Goal: Information Seeking & Learning: Learn about a topic

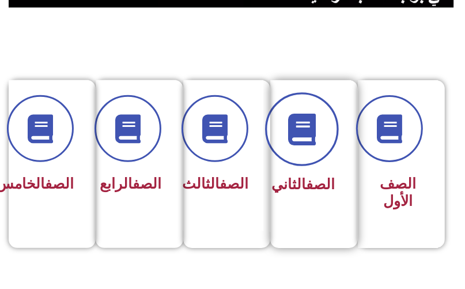
scroll to position [230, 0]
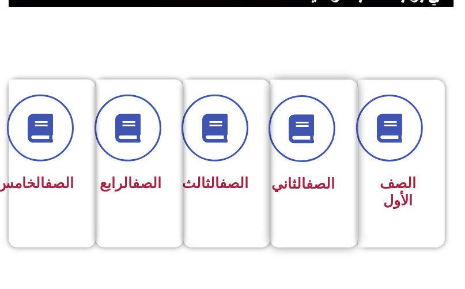
click at [325, 156] on div at bounding box center [310, 128] width 49 height 67
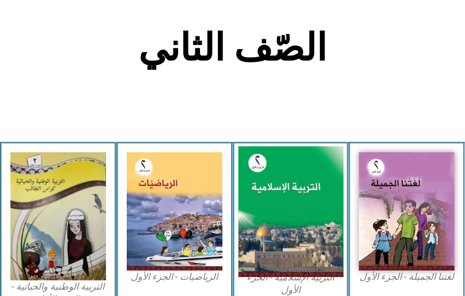
scroll to position [277, 0]
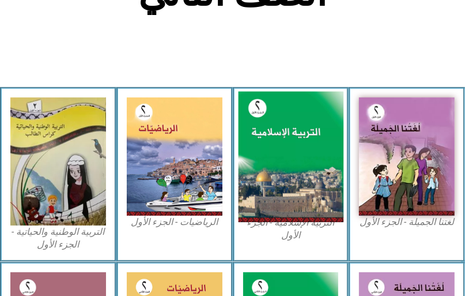
click at [320, 168] on img at bounding box center [290, 157] width 105 height 131
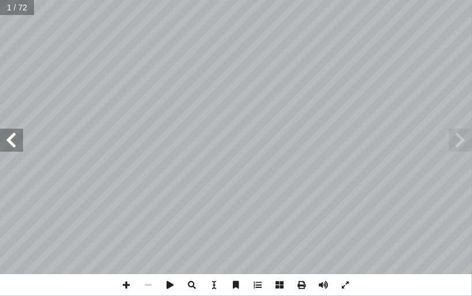
click at [16, 147] on span at bounding box center [11, 139] width 23 height 23
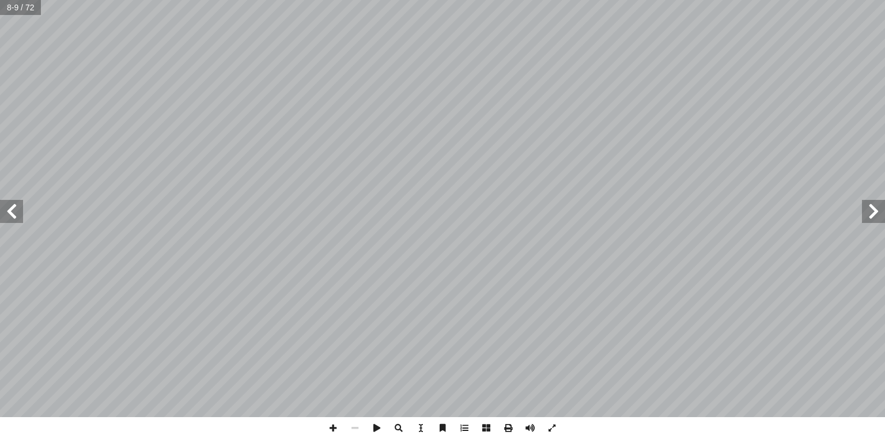
click at [17, 218] on span at bounding box center [11, 211] width 23 height 23
click at [335, 295] on span at bounding box center [333, 428] width 22 height 22
click at [389, 290] on div "، ِ ج َ م ْ د ُ لم � ِ ص ْ ر ُ لق � َ ن ِ ة) م َ ب ْ ي َ يا ط ُ ة َ شود ْ ن أ ف…" at bounding box center [442, 219] width 885 height 439
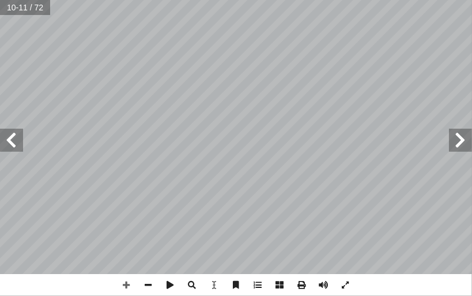
click at [194, 78] on html "الصفحة الرئيسية الصف الأول الصف الثاني الصف الثالث الصف الرابع الصف الخامس الصف…" at bounding box center [236, 39] width 472 height 78
click at [14, 140] on span at bounding box center [11, 139] width 23 height 23
click at [131, 287] on span at bounding box center [127, 285] width 22 height 22
click at [147, 283] on span at bounding box center [149, 285] width 22 height 22
